Goal: Navigation & Orientation: Find specific page/section

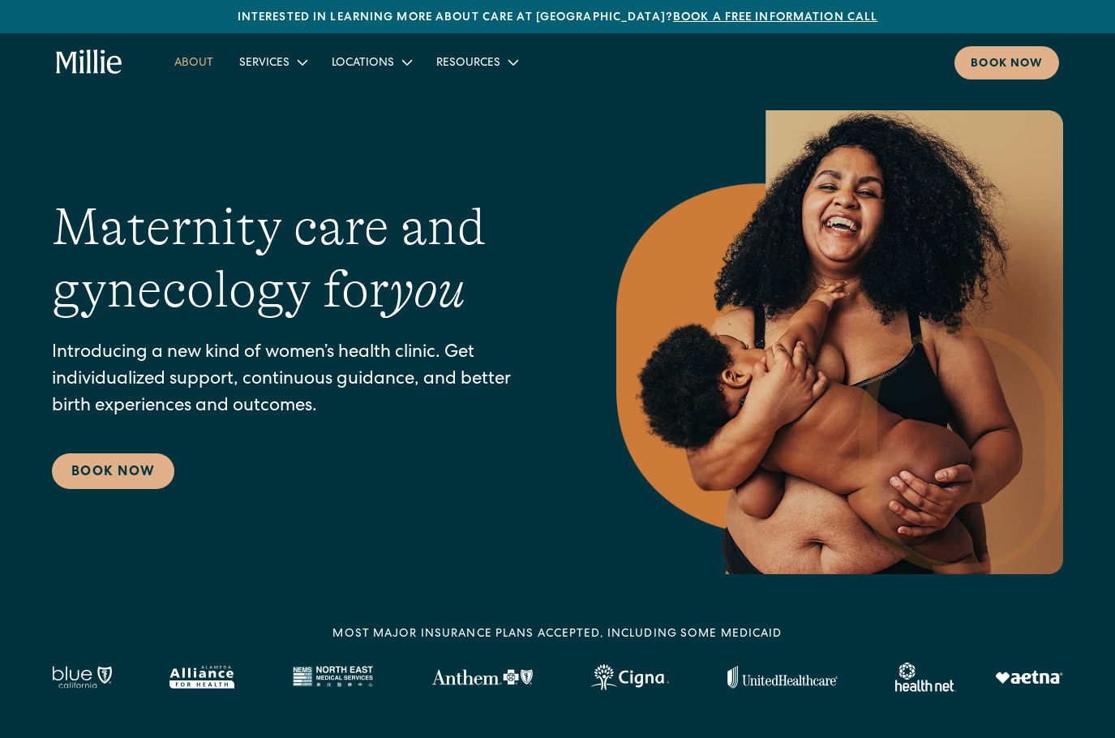
click at [194, 59] on link "About" at bounding box center [193, 62] width 65 height 27
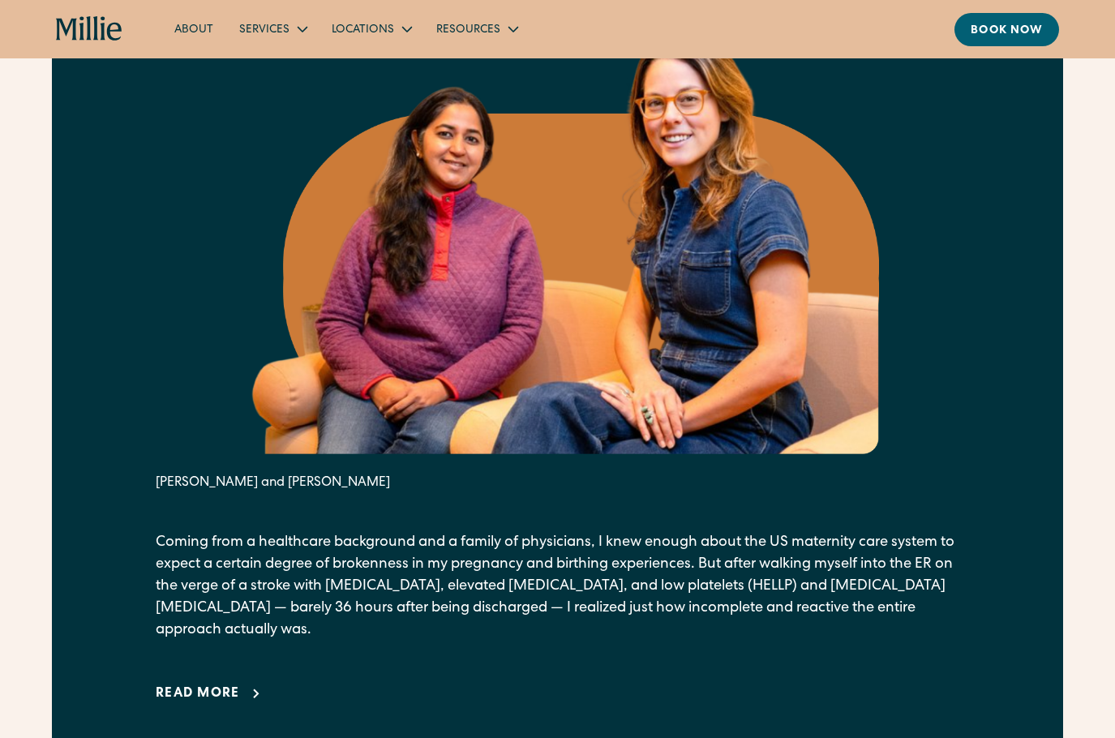
scroll to position [648, 0]
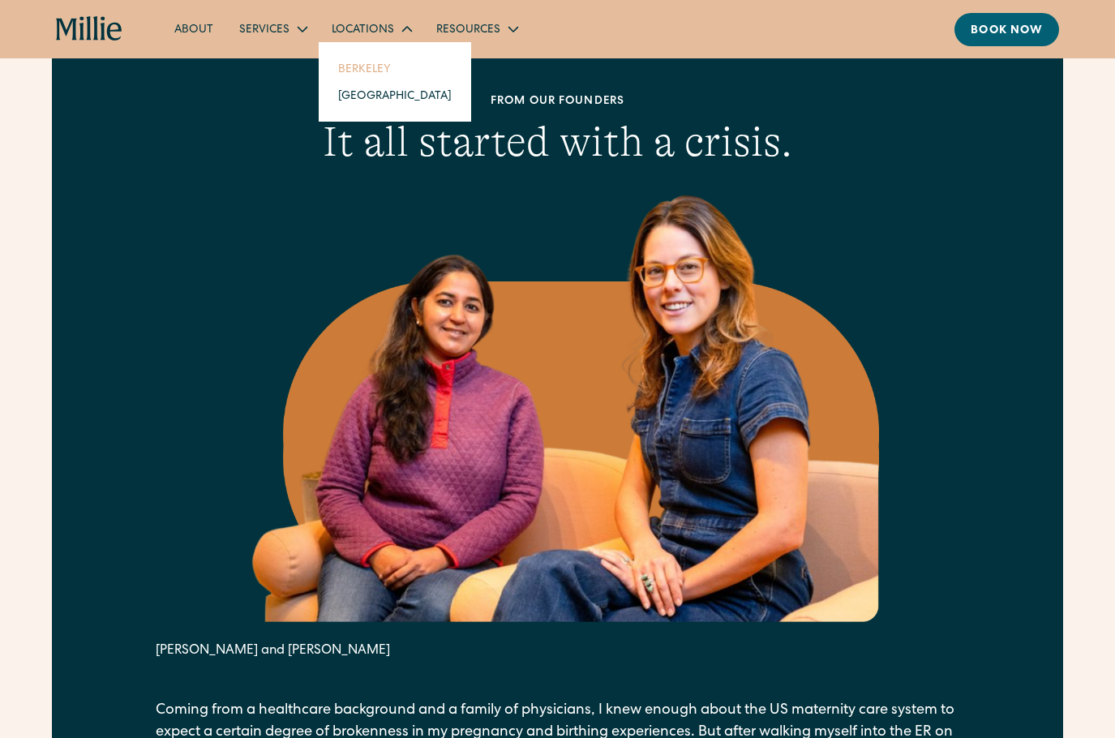
click at [357, 71] on link "Berkeley" at bounding box center [394, 68] width 139 height 27
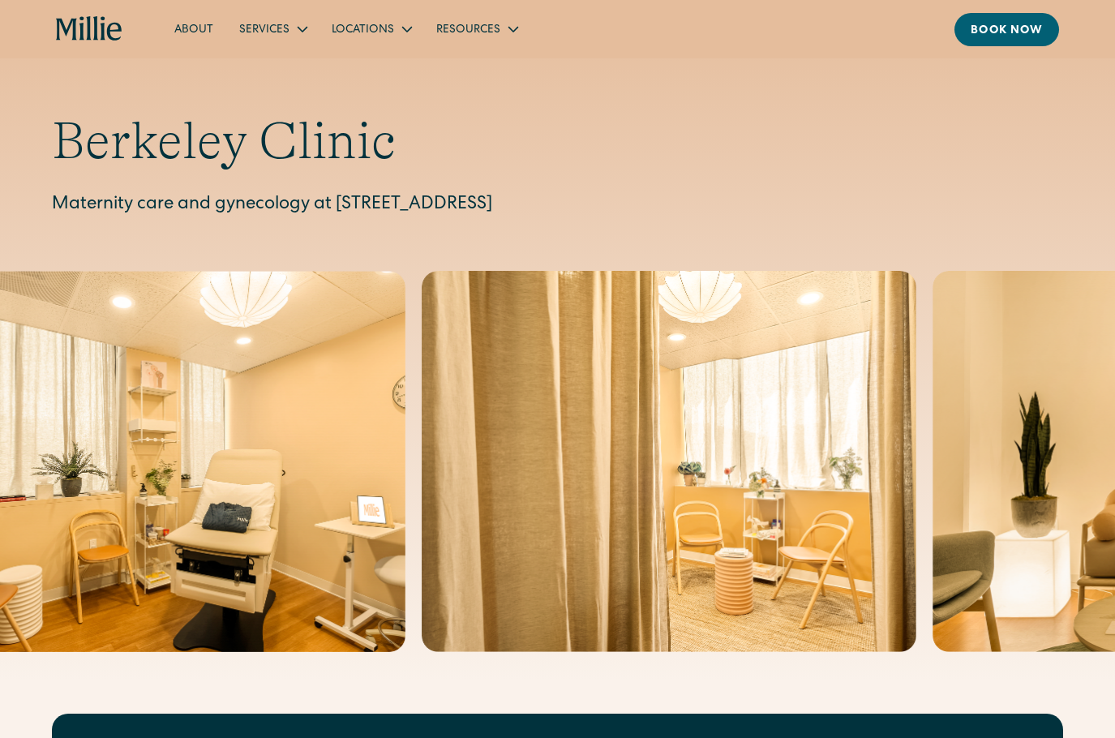
click at [817, 133] on h1 "Berkeley Clinic" at bounding box center [557, 141] width 1011 height 62
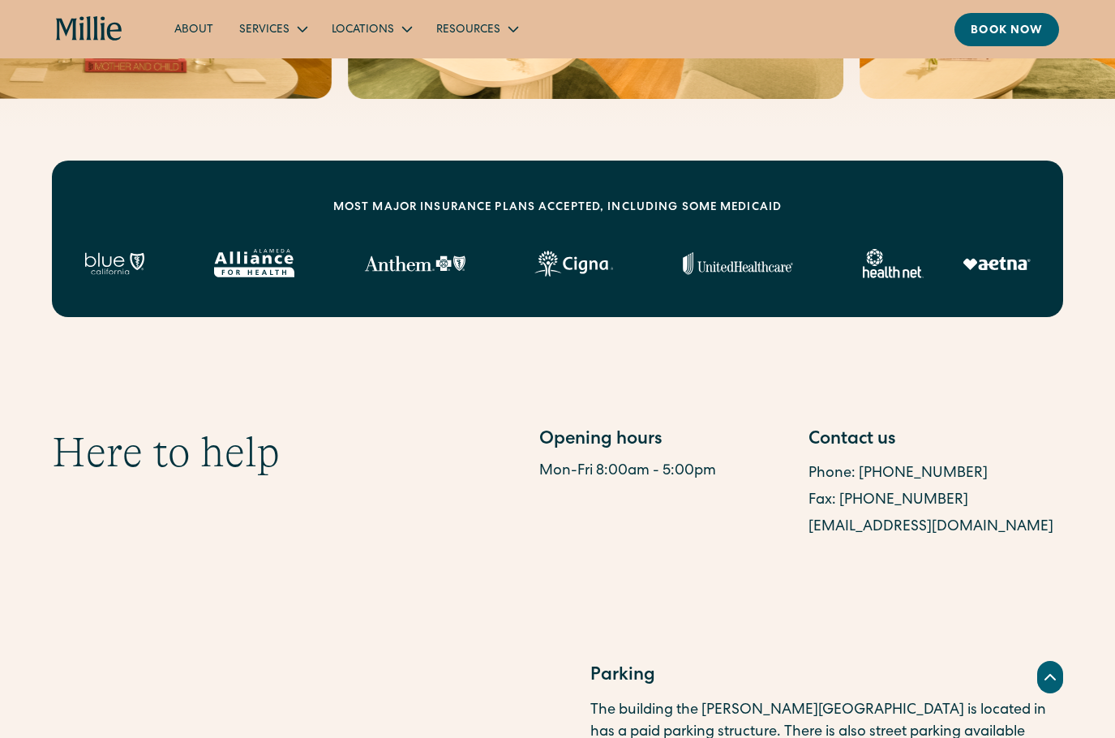
scroll to position [648, 0]
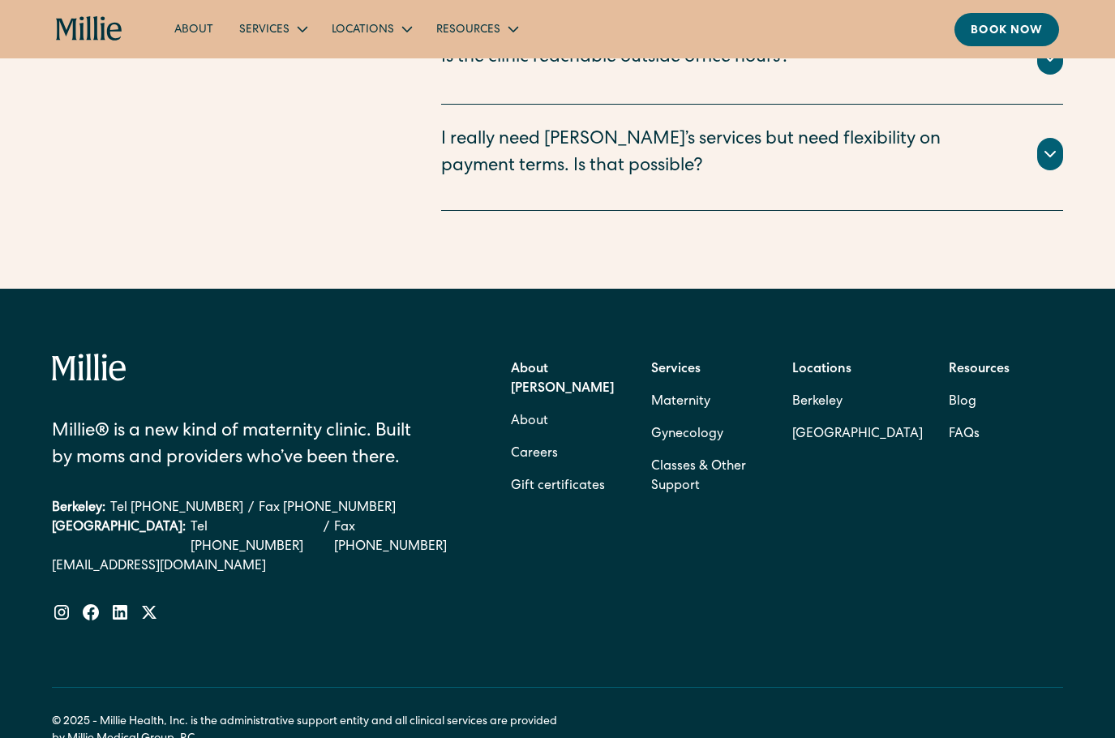
scroll to position [4637, 0]
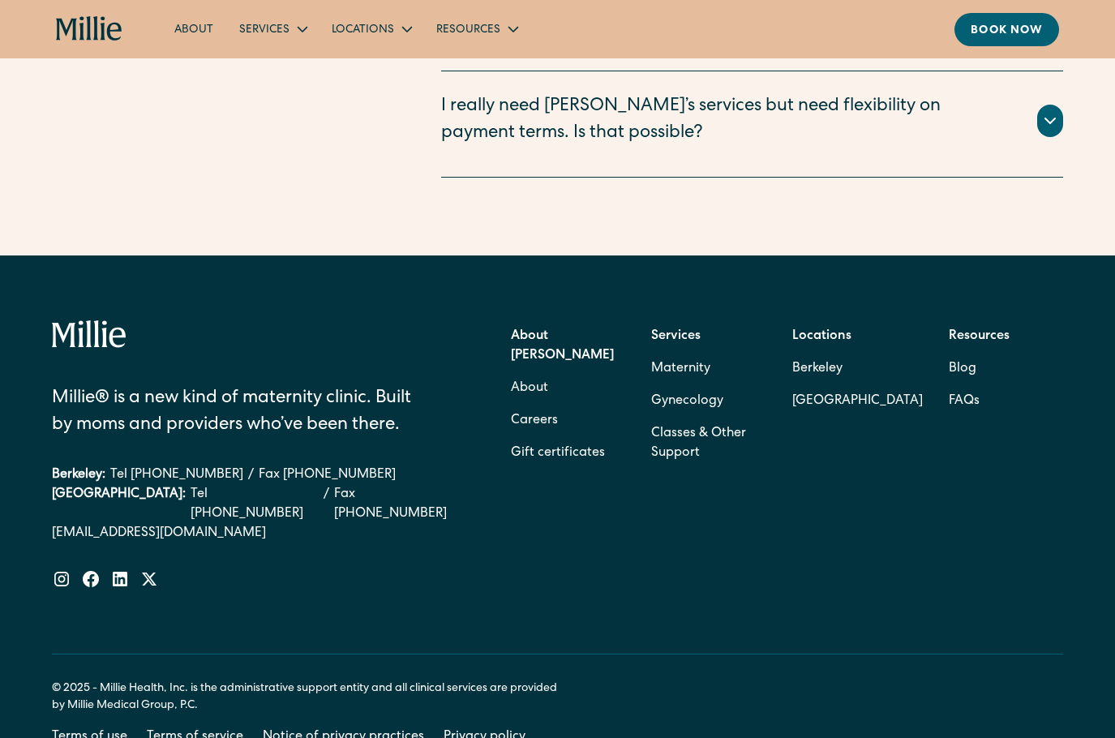
click at [316, 510] on div "Millie® is a new kind of maternity clinic. Built by moms and providers who’ve b…" at bounding box center [259, 454] width 414 height 268
click at [289, 550] on div "Millie® is a new kind of maternity clinic. Built by moms and providers who’ve b…" at bounding box center [557, 486] width 1011 height 333
click at [256, 569] on div at bounding box center [259, 578] width 414 height 19
drag, startPoint x: 550, startPoint y: 540, endPoint x: 560, endPoint y: 542, distance: 10.0
click at [554, 540] on div "Millie® is a new kind of maternity clinic. Built by moms and providers who’ve b…" at bounding box center [557, 454] width 1011 height 268
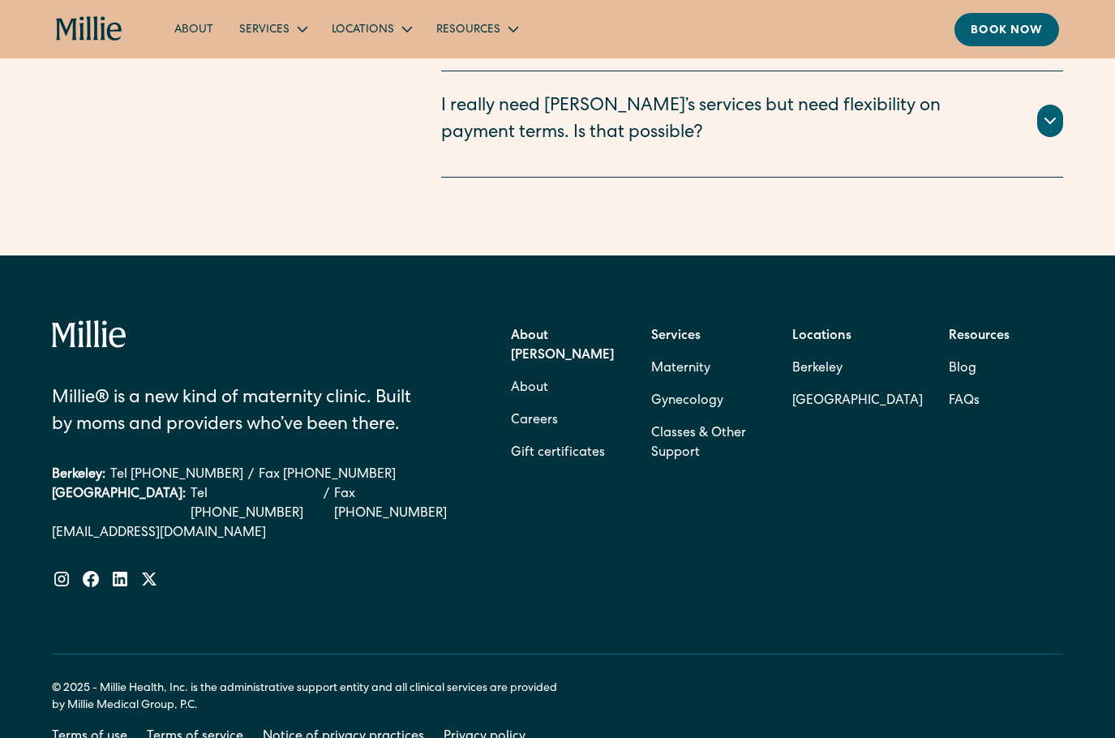
click at [331, 320] on div at bounding box center [259, 340] width 414 height 40
click at [512, 539] on div "Millie® is a new kind of maternity clinic. Built by moms and providers who’ve b…" at bounding box center [557, 454] width 1011 height 268
click at [888, 434] on div "About Millie About Careers Gift certificates Services Maternity Gynecology Clas…" at bounding box center [787, 394] width 552 height 149
click at [837, 353] on link "Berkeley" at bounding box center [857, 369] width 131 height 32
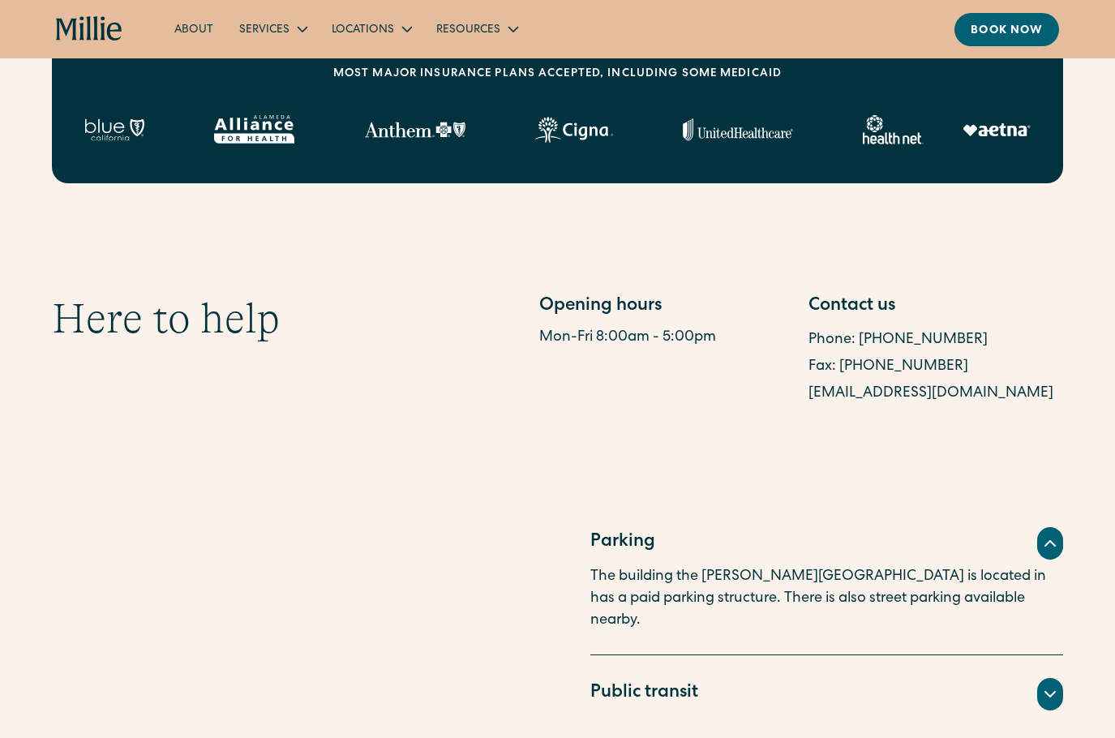
scroll to position [648, 0]
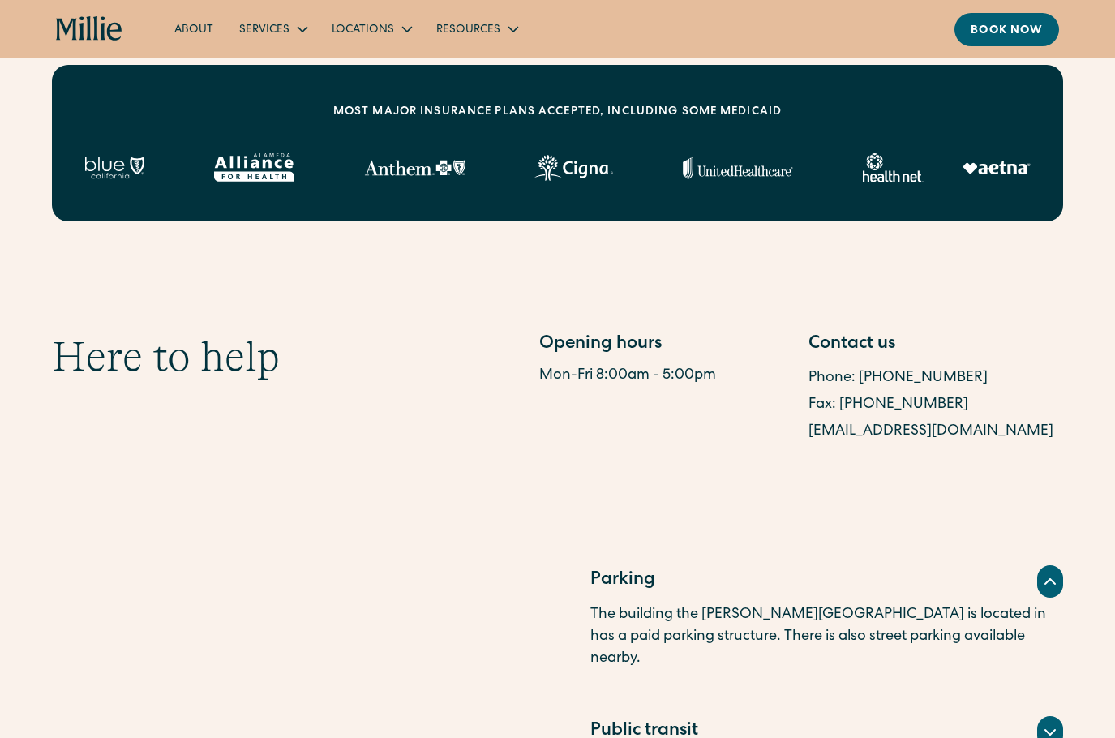
click at [427, 483] on section "Here to help Opening hours Mon-Fri 8:00am - 5:00pm Contact us Phone: (510) 495-…" at bounding box center [557, 388] width 1115 height 269
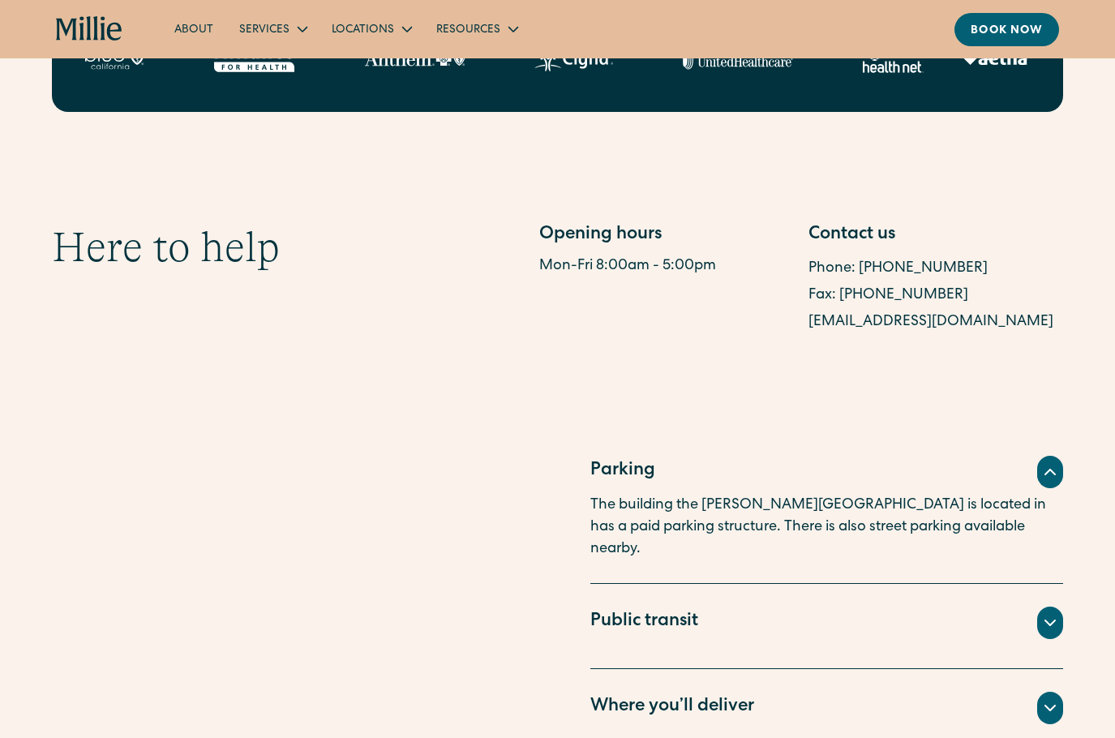
scroll to position [730, 0]
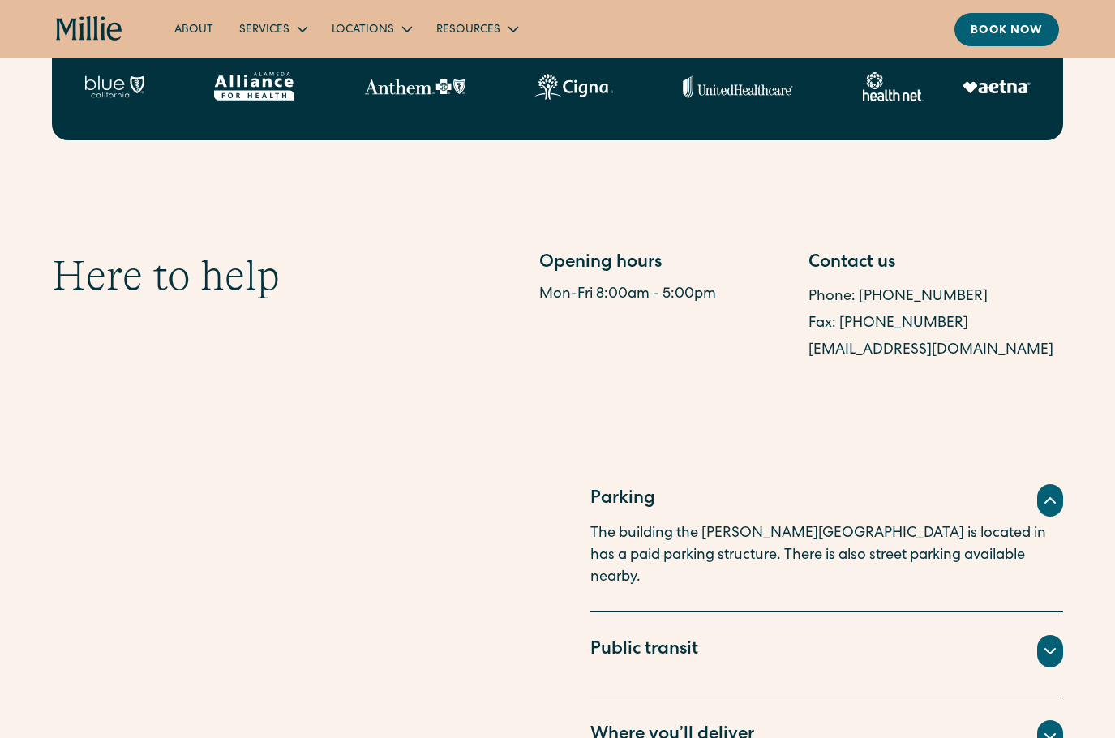
click at [885, 413] on section "Here to help Opening hours Mon-Fri 8:00am - 5:00pm Contact us Phone: (510) 495-…" at bounding box center [557, 307] width 1115 height 269
